Goal: Task Accomplishment & Management: Manage account settings

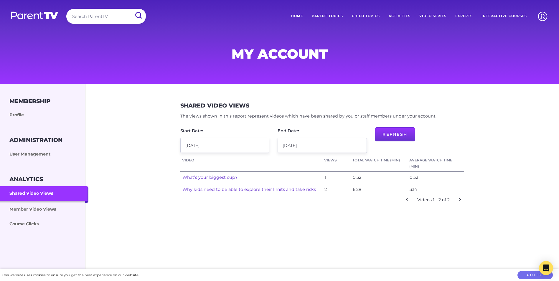
click at [36, 155] on link "User Management" at bounding box center [44, 154] width 88 height 15
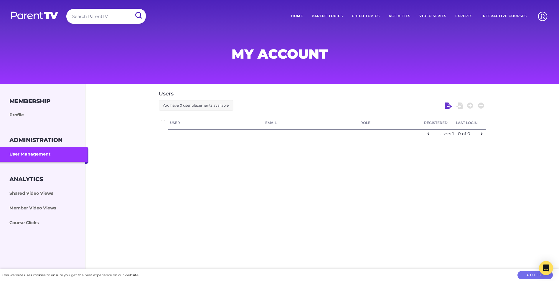
checkbox input "false"
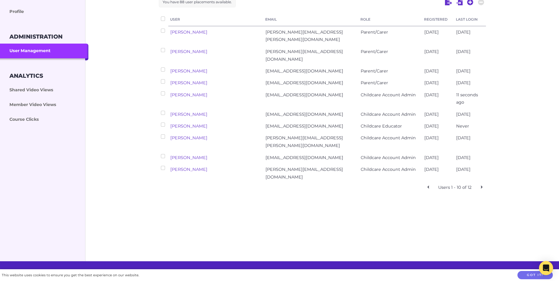
scroll to position [59, 0]
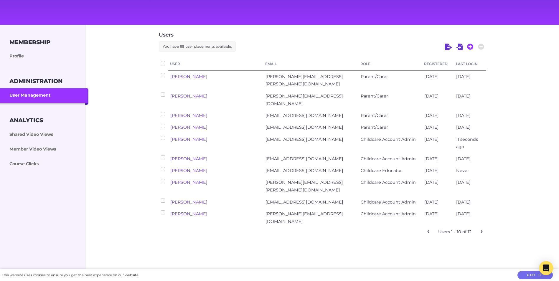
click at [470, 46] on icon at bounding box center [470, 47] width 6 height 6
select select "ptv_elc_member"
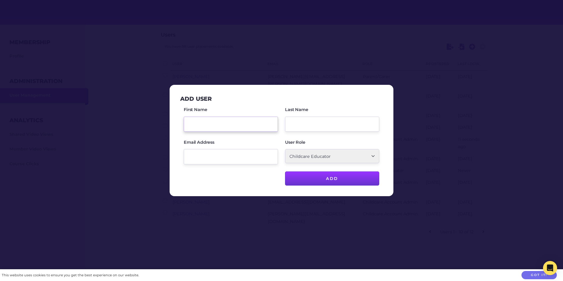
click at [214, 123] on input "First Name" at bounding box center [231, 124] width 94 height 15
type input "Genevieve"
type input "Ebbutt"
type input "g"
type input "genevievemooney@hotmail.com"
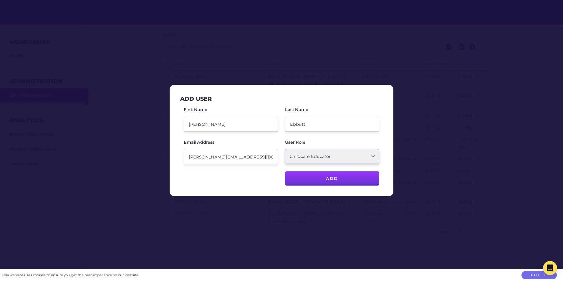
click at [374, 156] on select "Parent/Carer Childcare Account Admin Childcare Educator" at bounding box center [332, 156] width 94 height 14
select select "ptv_member"
click at [285, 149] on select "Parent/Carer Childcare Account Admin Childcare Educator" at bounding box center [332, 156] width 94 height 14
click at [321, 178] on input "Add" at bounding box center [332, 178] width 94 height 14
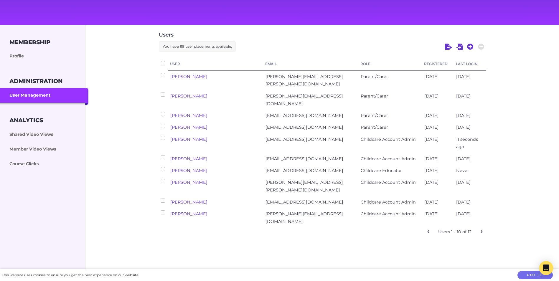
checkbox input "false"
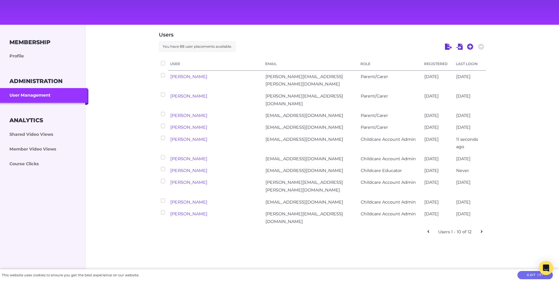
checkbox input "false"
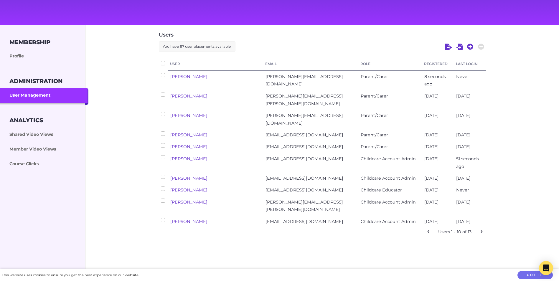
click at [188, 224] on link "Denis Kashin" at bounding box center [188, 221] width 37 height 5
select select "ptv_elc_admin"
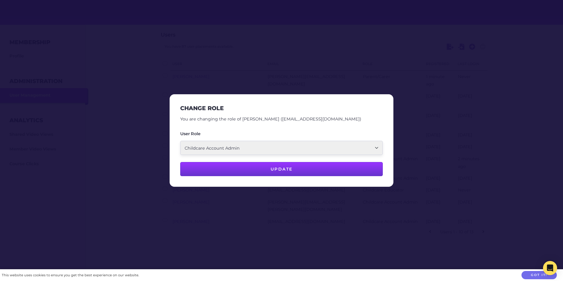
click at [427, 116] on div at bounding box center [281, 140] width 563 height 281
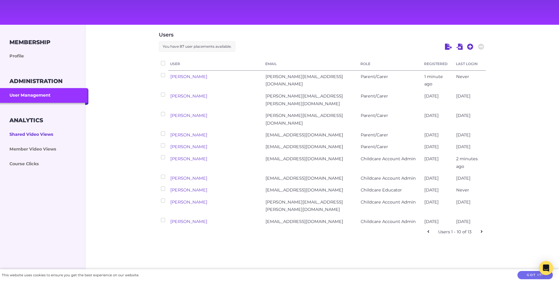
click at [45, 135] on link "Shared Video Views" at bounding box center [44, 134] width 88 height 15
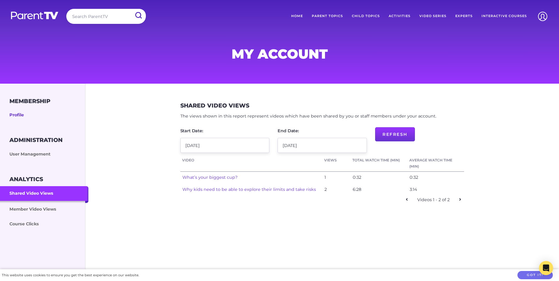
click at [17, 111] on link "Profile" at bounding box center [44, 115] width 88 height 15
